Goal: Navigation & Orientation: Find specific page/section

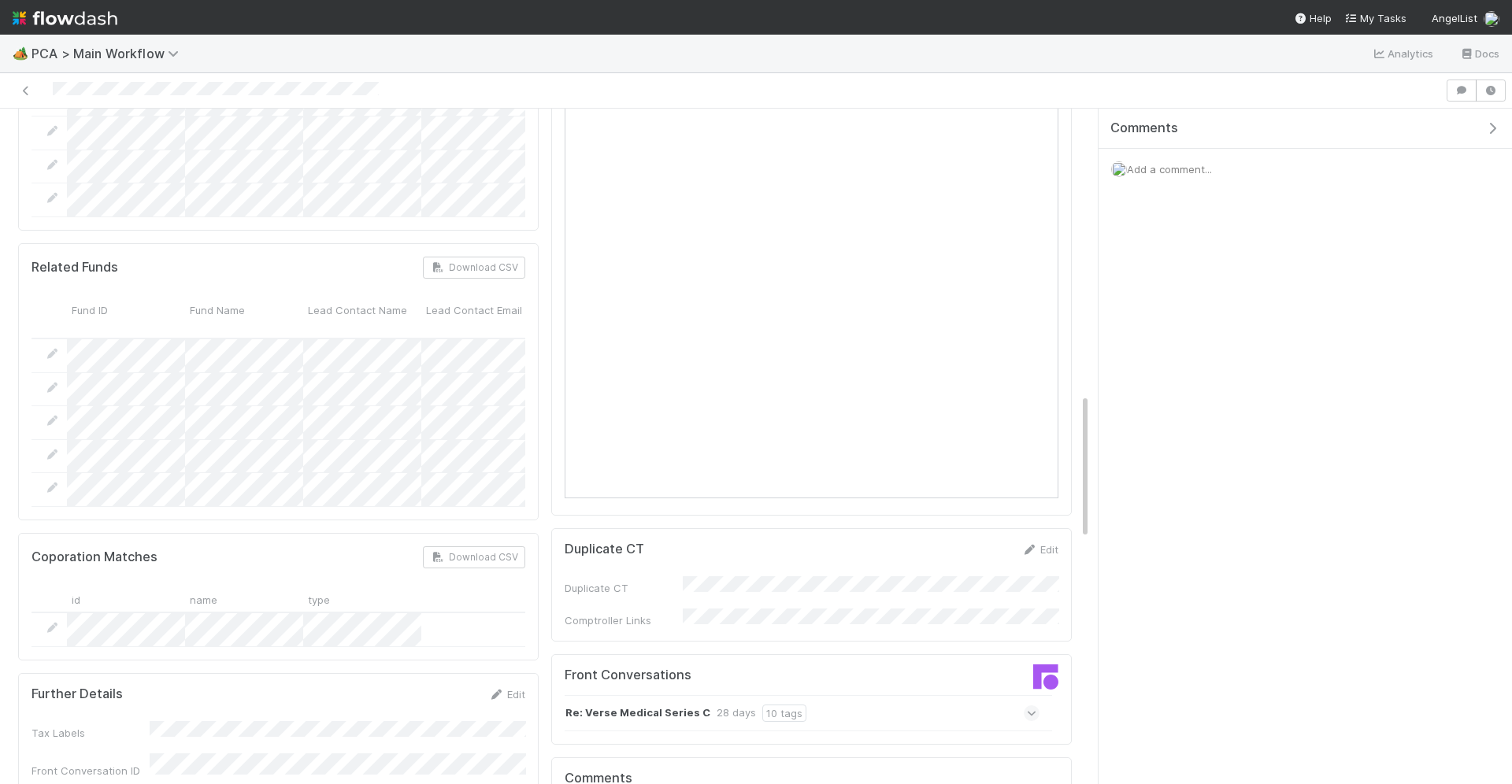
scroll to position [1237, 0]
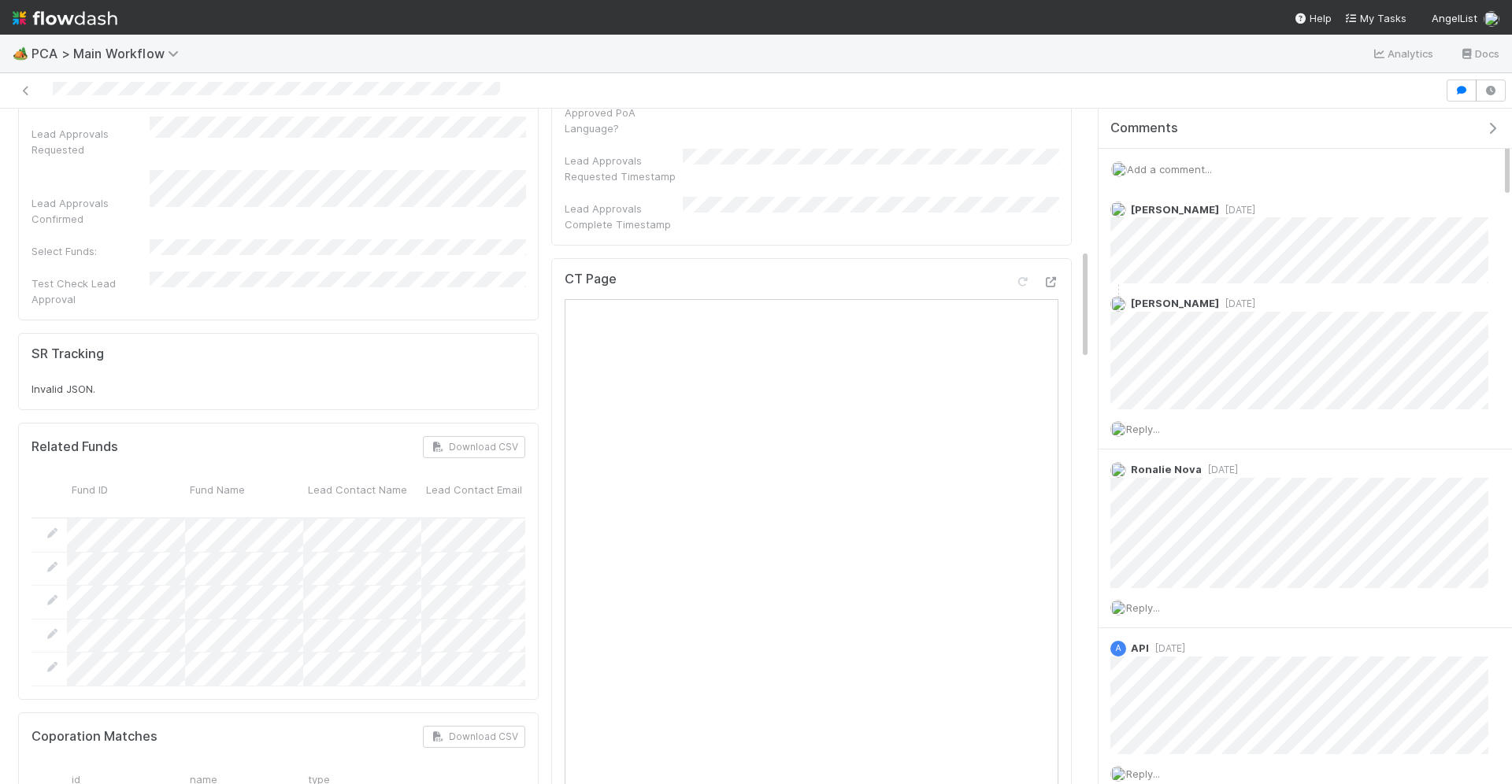
click at [89, 15] on img at bounding box center [65, 17] width 105 height 27
